Goal: Information Seeking & Learning: Learn about a topic

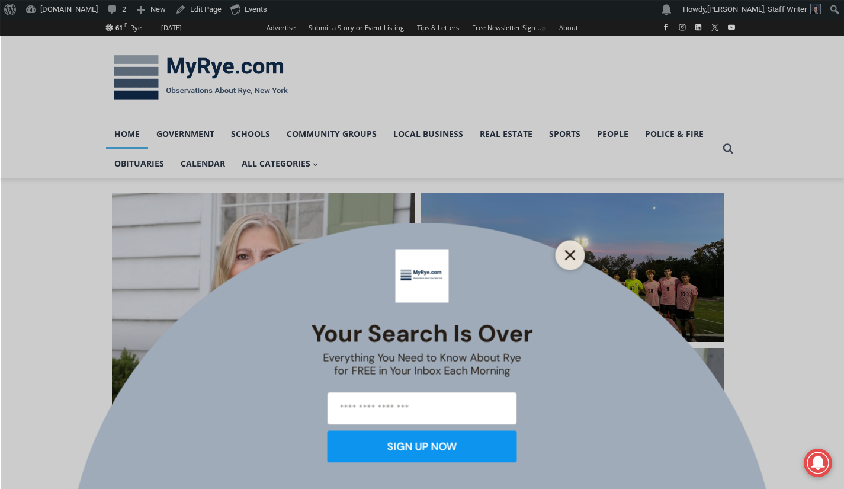
click at [575, 253] on icon "Close" at bounding box center [570, 254] width 11 height 11
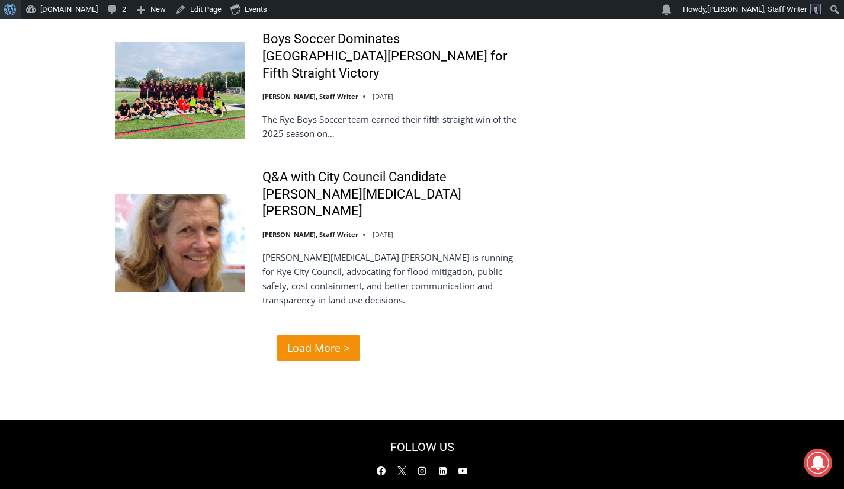
scroll to position [2490, 0]
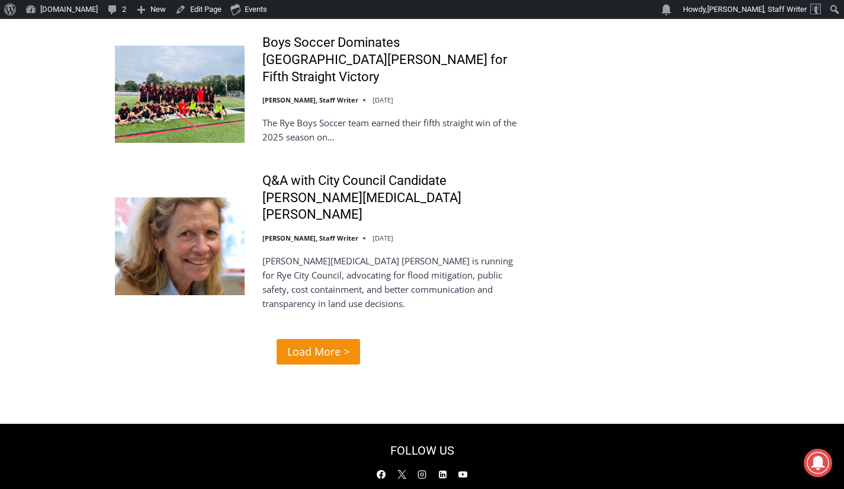
click at [330, 343] on span "Load More >" at bounding box center [318, 351] width 62 height 17
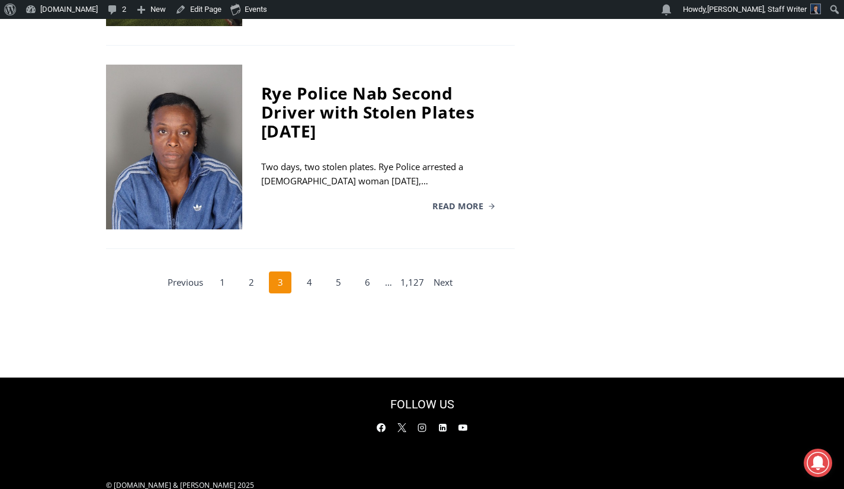
scroll to position [2220, 0]
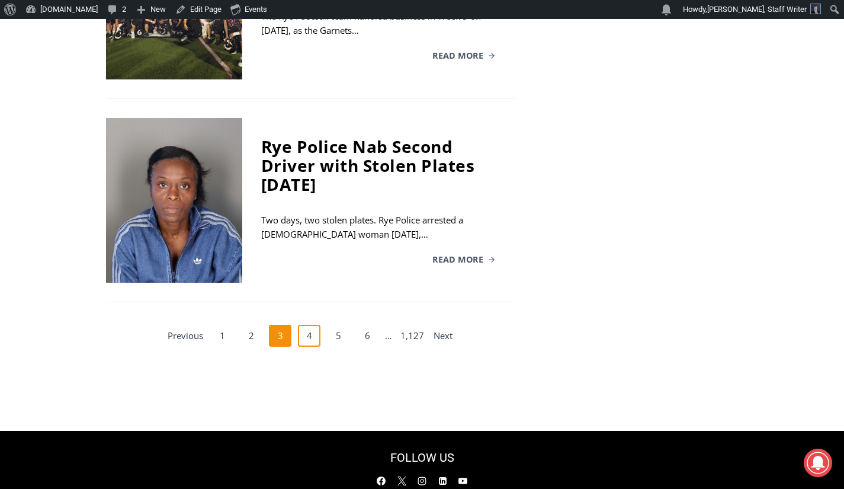
click at [309, 325] on link "4" at bounding box center [309, 336] width 23 height 23
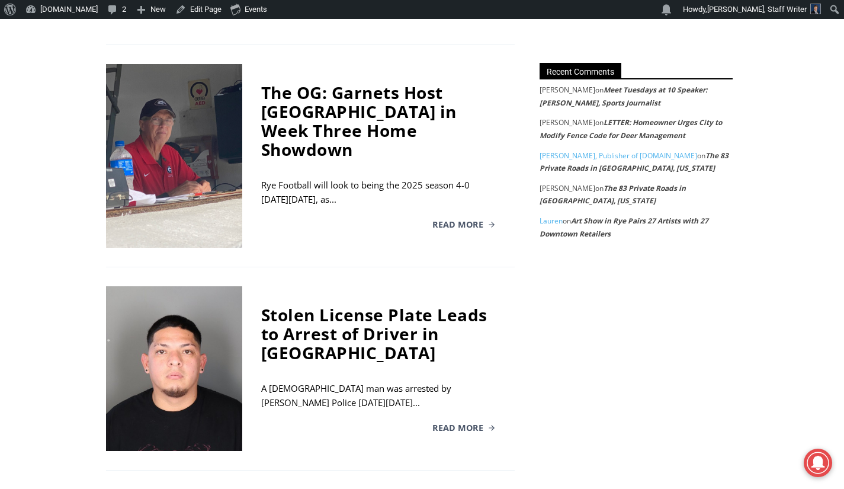
scroll to position [1088, 0]
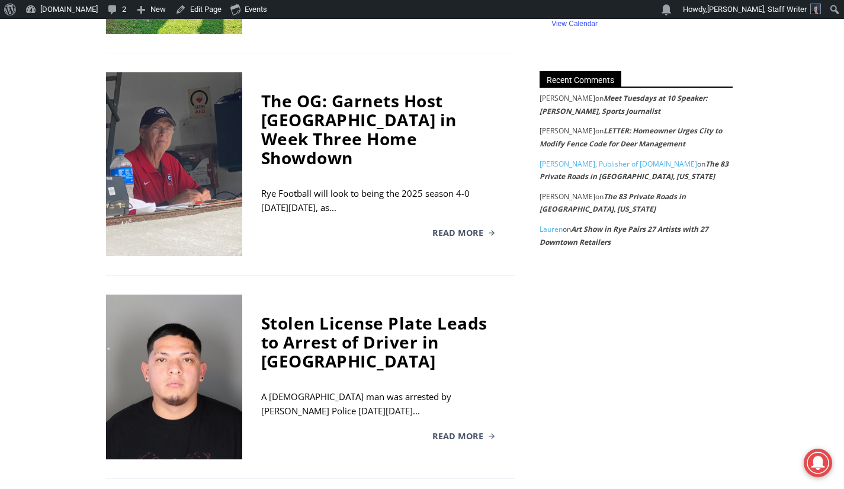
click at [318, 112] on div "The OG: Garnets Host [GEOGRAPHIC_DATA] in Week Three Home Showdown" at bounding box center [378, 129] width 235 height 76
click at [456, 229] on span "Read More" at bounding box center [457, 233] width 51 height 8
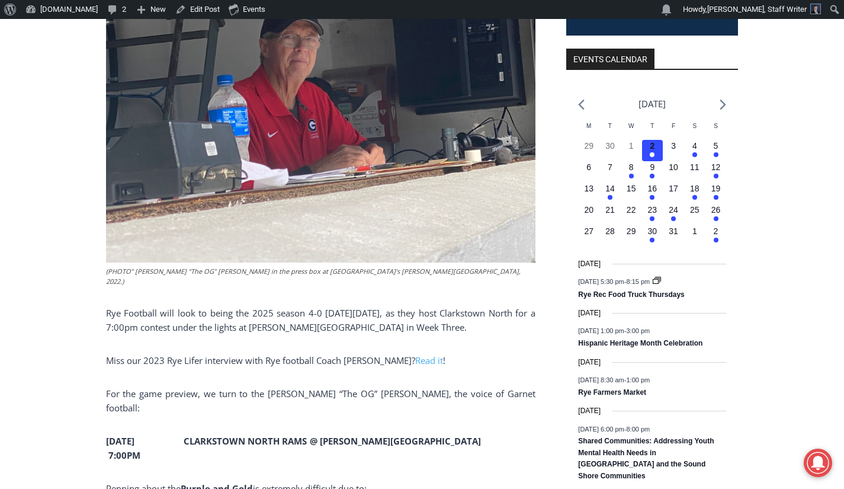
scroll to position [423, 0]
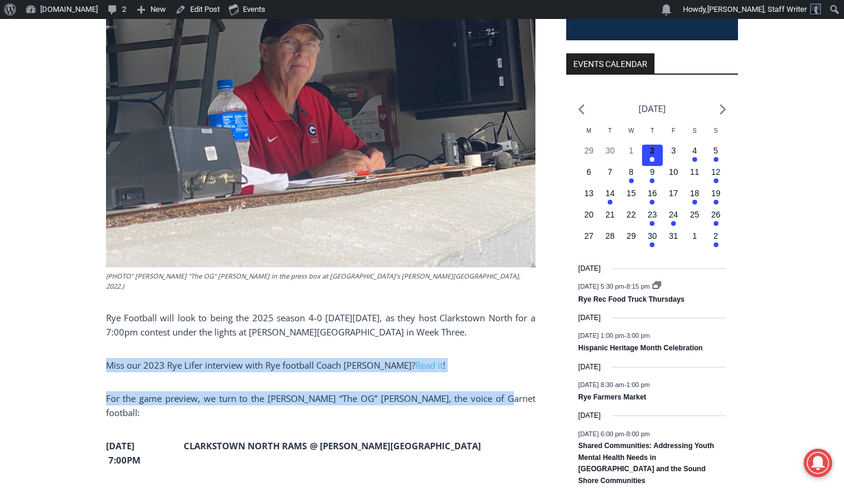
drag, startPoint x: 102, startPoint y: 326, endPoint x: 486, endPoint y: 362, distance: 385.6
copy div "Miss our 2023 Rye Lifer interview with Rye football Coach [PERSON_NAME]? Read i…"
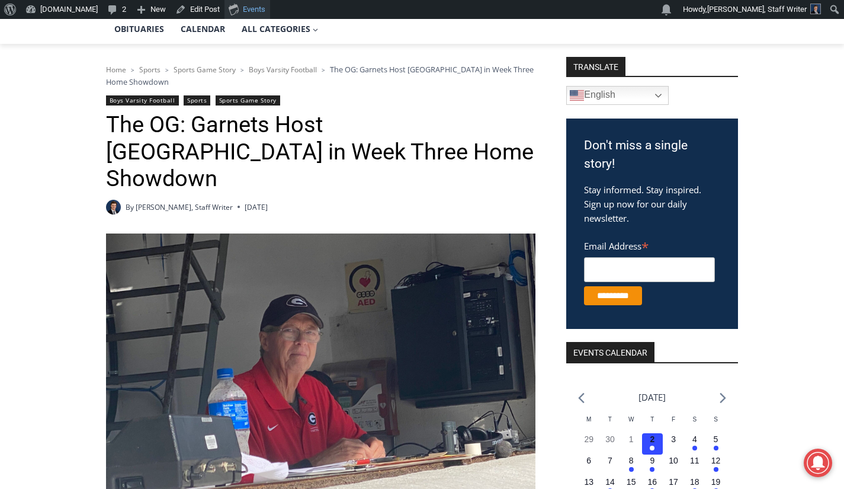
scroll to position [0, 0]
